Goal: Task Accomplishment & Management: Use online tool/utility

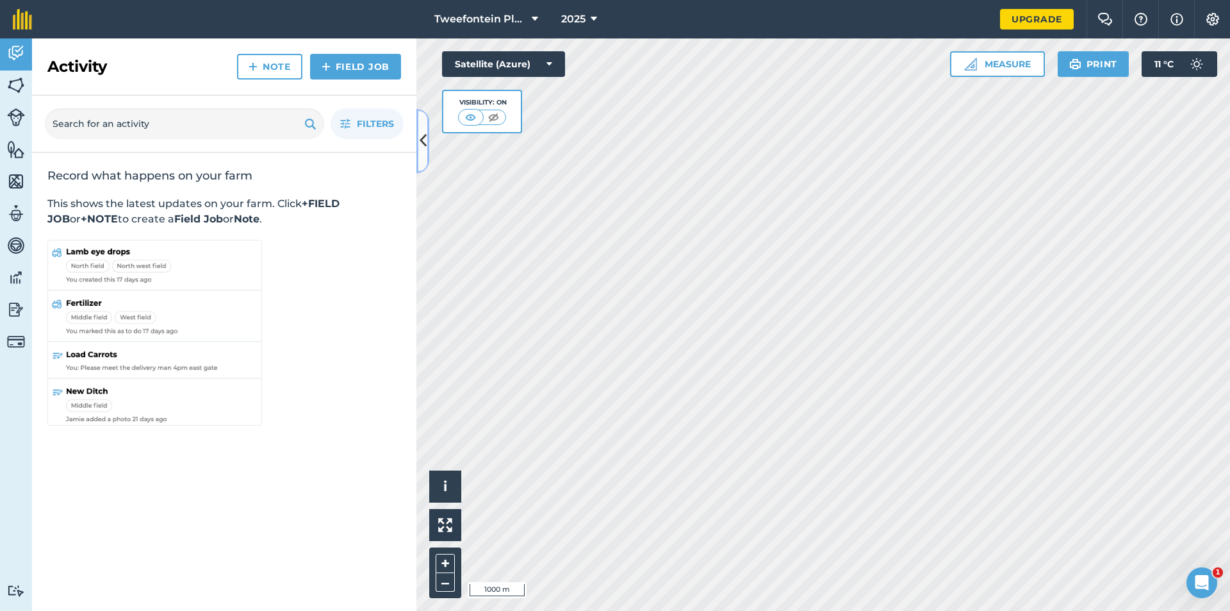
click at [422, 138] on icon at bounding box center [423, 140] width 7 height 22
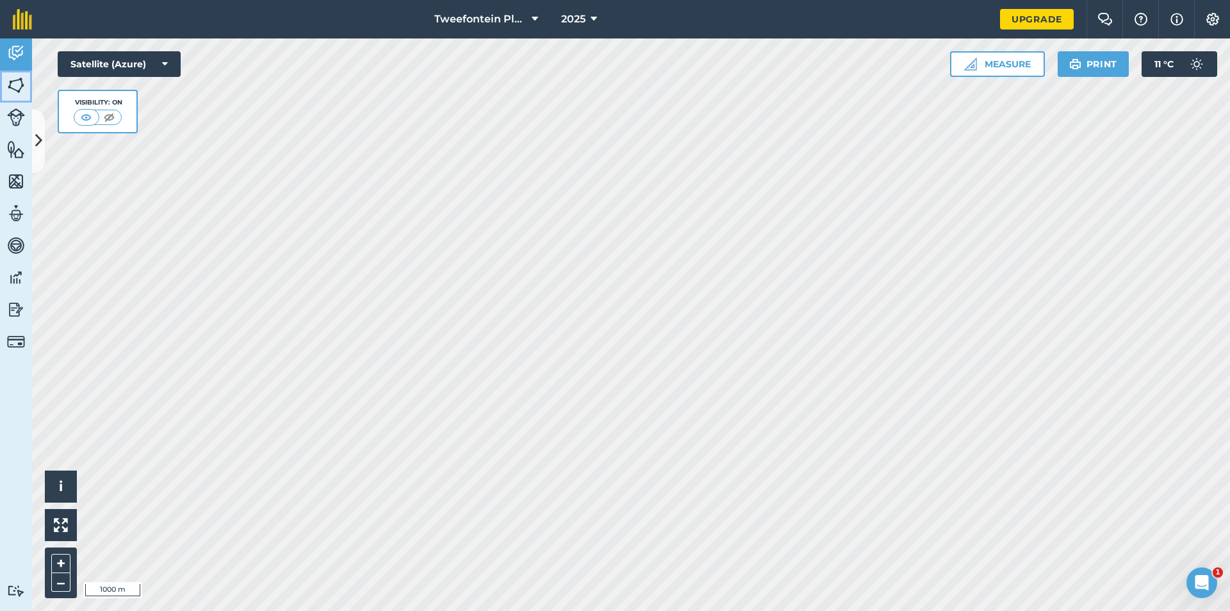
click at [2, 83] on link "Fields" at bounding box center [16, 86] width 32 height 32
click at [12, 82] on img at bounding box center [16, 85] width 18 height 19
click at [41, 142] on icon at bounding box center [38, 140] width 7 height 22
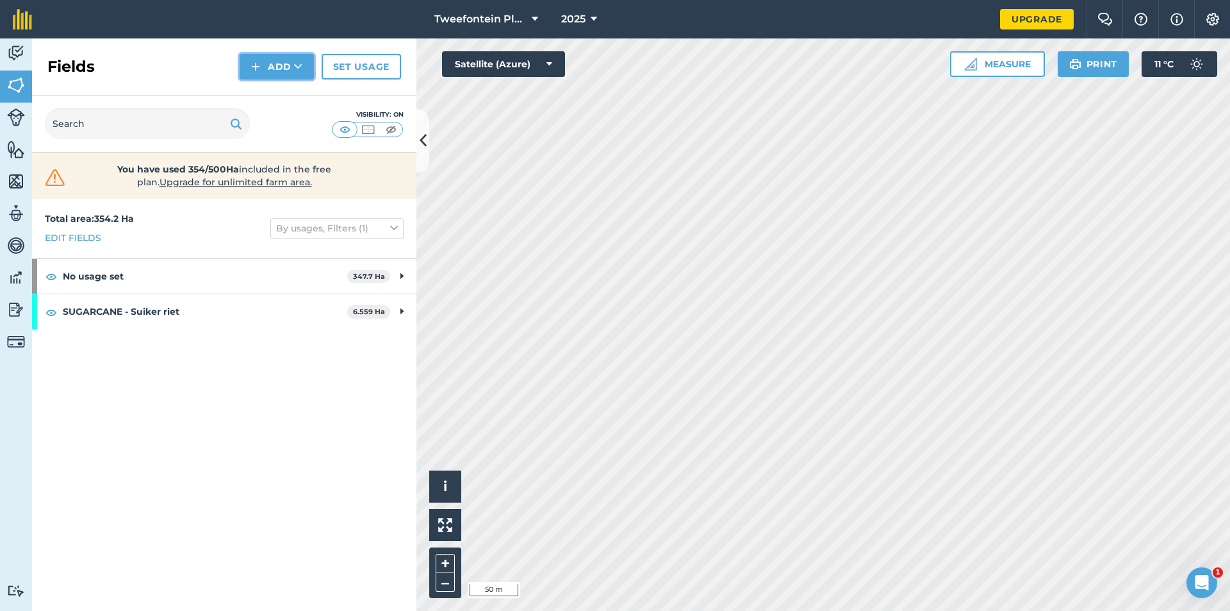
click at [256, 67] on img at bounding box center [255, 66] width 9 height 15
click at [280, 94] on link "Draw" at bounding box center [277, 95] width 70 height 28
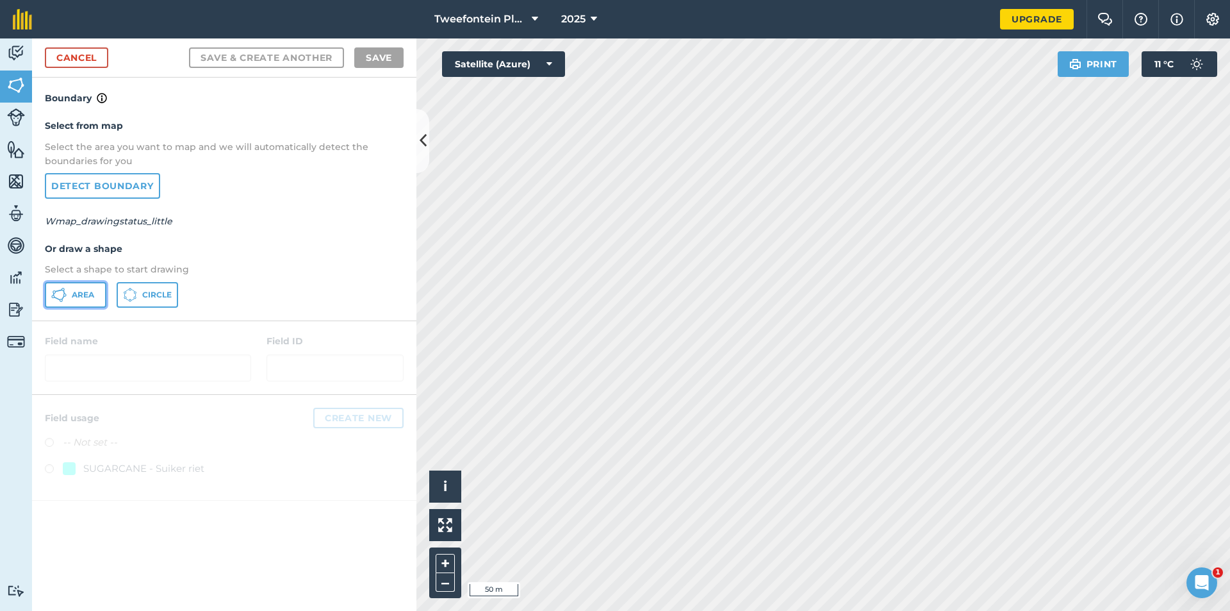
click at [93, 297] on span "Area" at bounding box center [83, 295] width 22 height 10
